Goal: Transaction & Acquisition: Purchase product/service

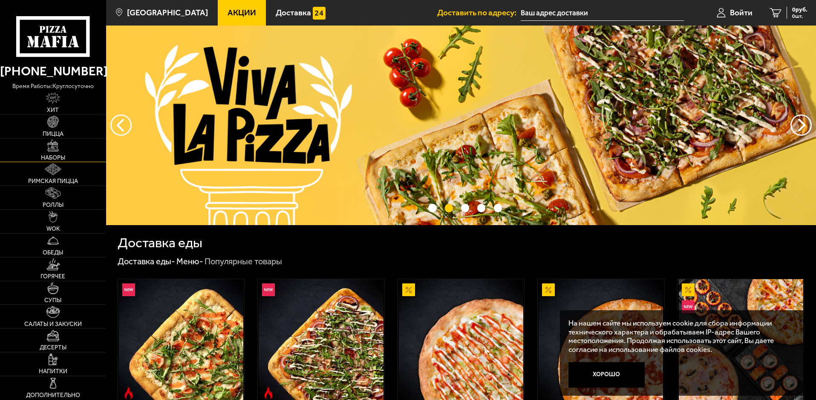
click at [55, 145] on img at bounding box center [53, 146] width 12 height 12
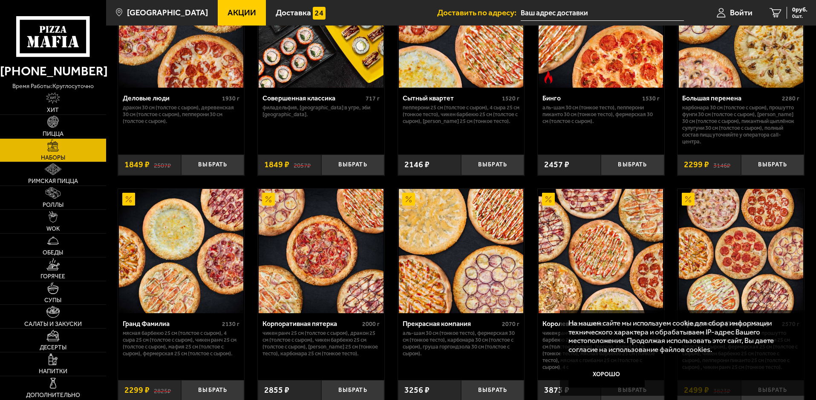
scroll to position [1022, 0]
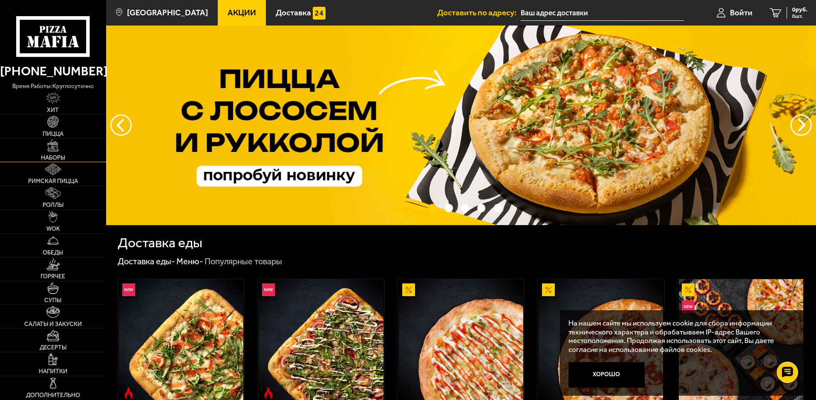
click at [53, 155] on span "Наборы" at bounding box center [53, 158] width 24 height 6
